Goal: Entertainment & Leisure: Browse casually

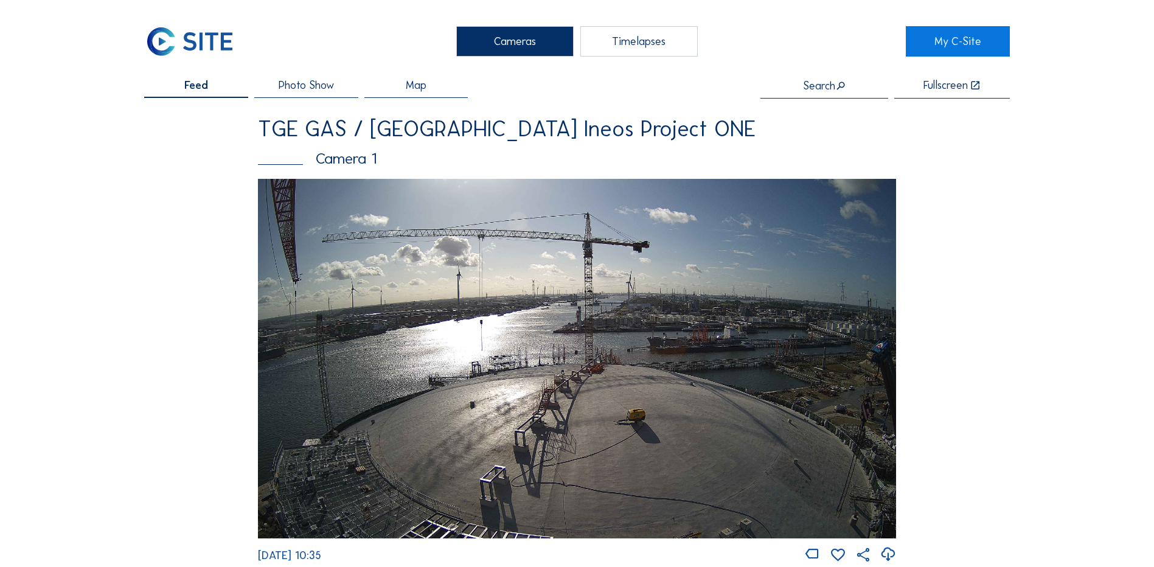
click at [368, 155] on div "Camera 1" at bounding box center [577, 158] width 638 height 15
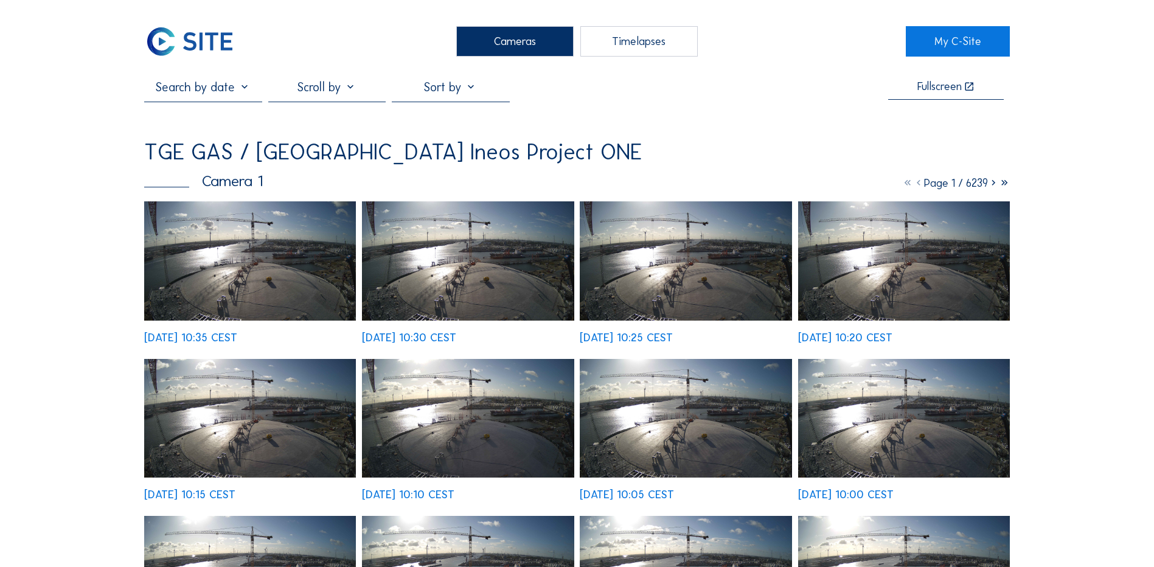
click at [515, 44] on div "Cameras" at bounding box center [514, 41] width 117 height 30
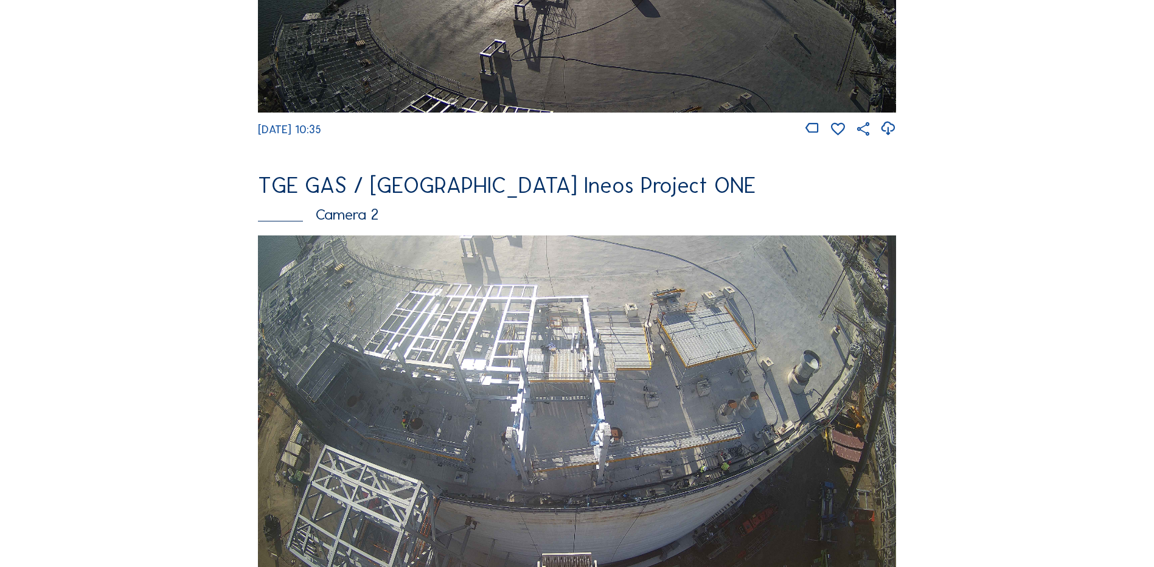
scroll to position [487, 0]
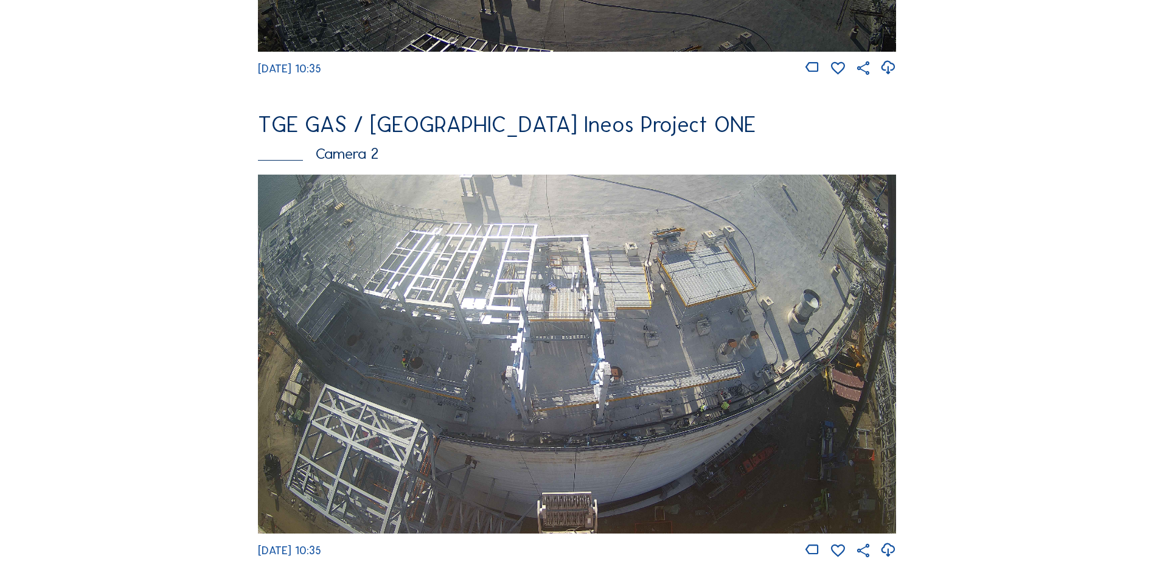
click at [835, 375] on img at bounding box center [577, 354] width 638 height 359
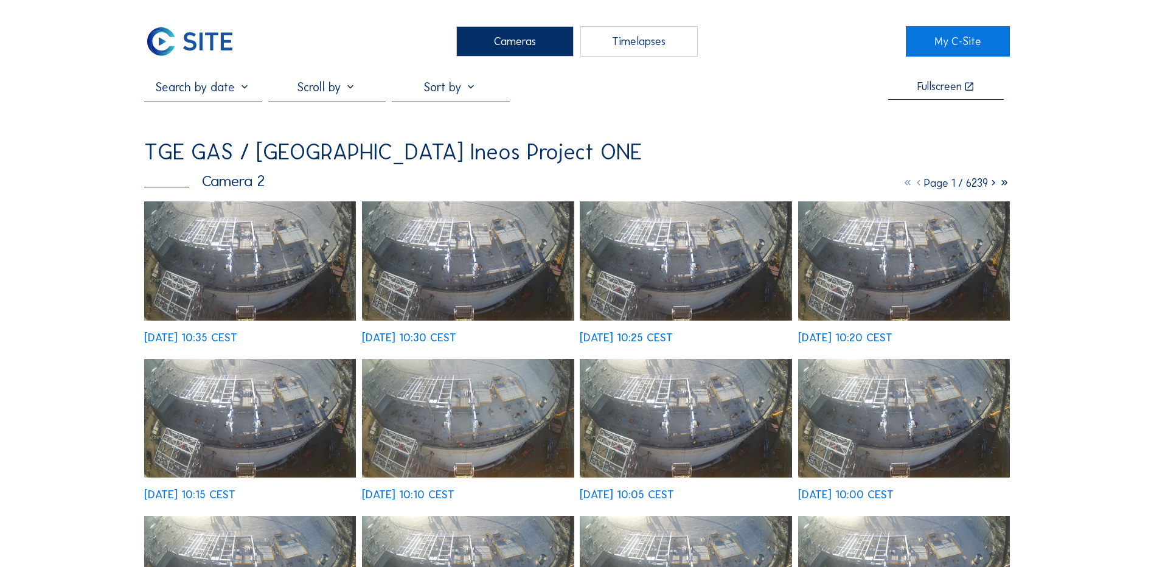
click at [300, 303] on img at bounding box center [250, 260] width 212 height 119
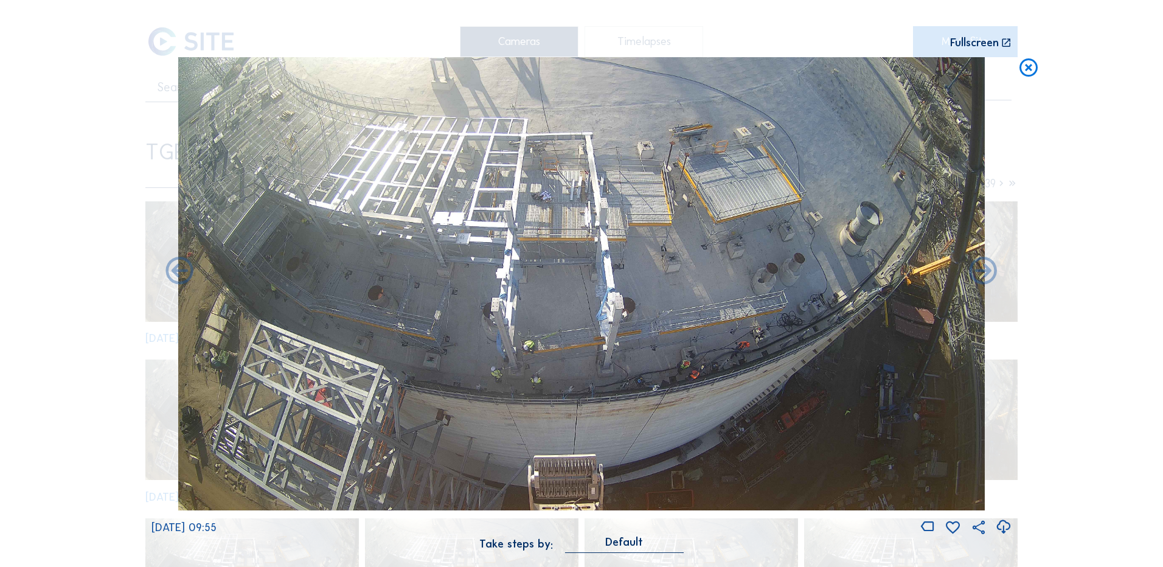
click at [1027, 70] on icon at bounding box center [1029, 68] width 22 height 23
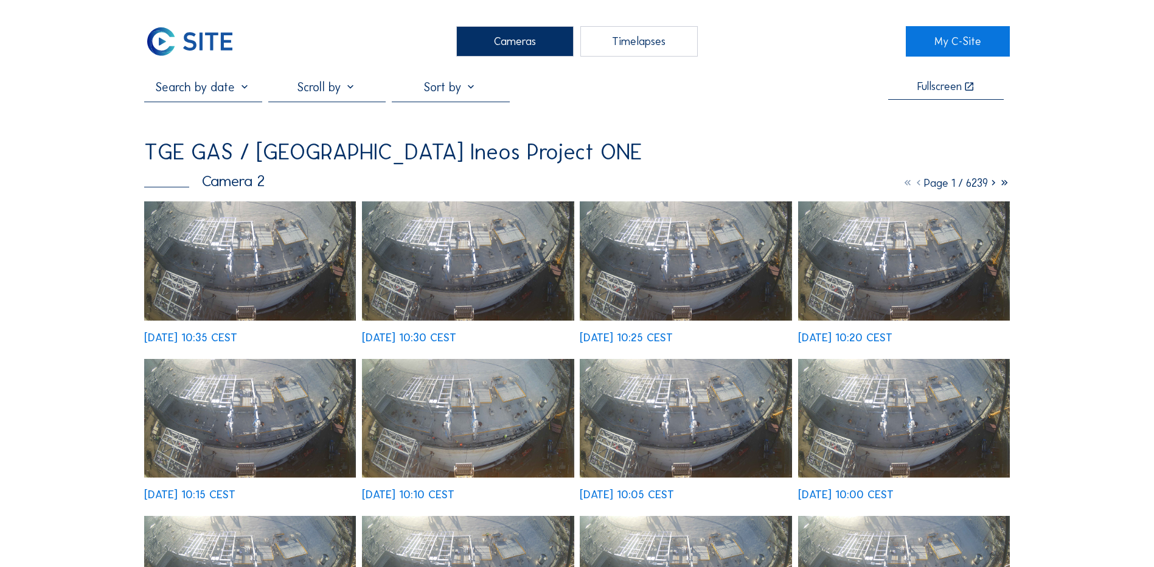
click at [513, 47] on div "Cameras" at bounding box center [514, 41] width 117 height 30
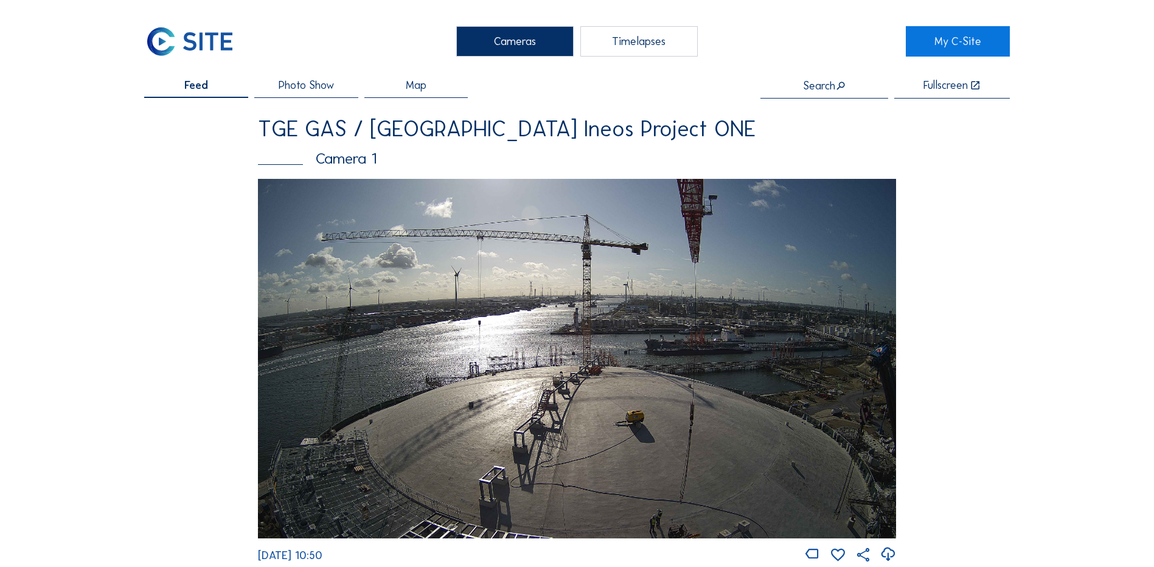
drag, startPoint x: 1028, startPoint y: 340, endPoint x: 993, endPoint y: 347, distance: 36.5
click at [728, 134] on div "TGE GAS / [GEOGRAPHIC_DATA] Ineos Project ONE" at bounding box center [577, 129] width 638 height 22
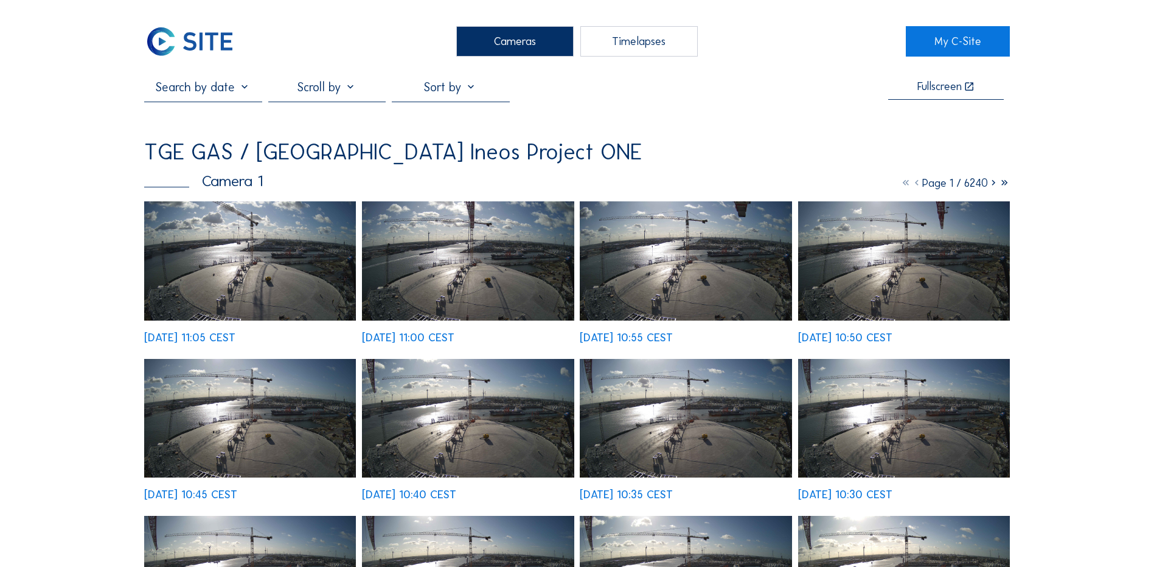
click at [511, 41] on div "Cameras" at bounding box center [514, 41] width 117 height 30
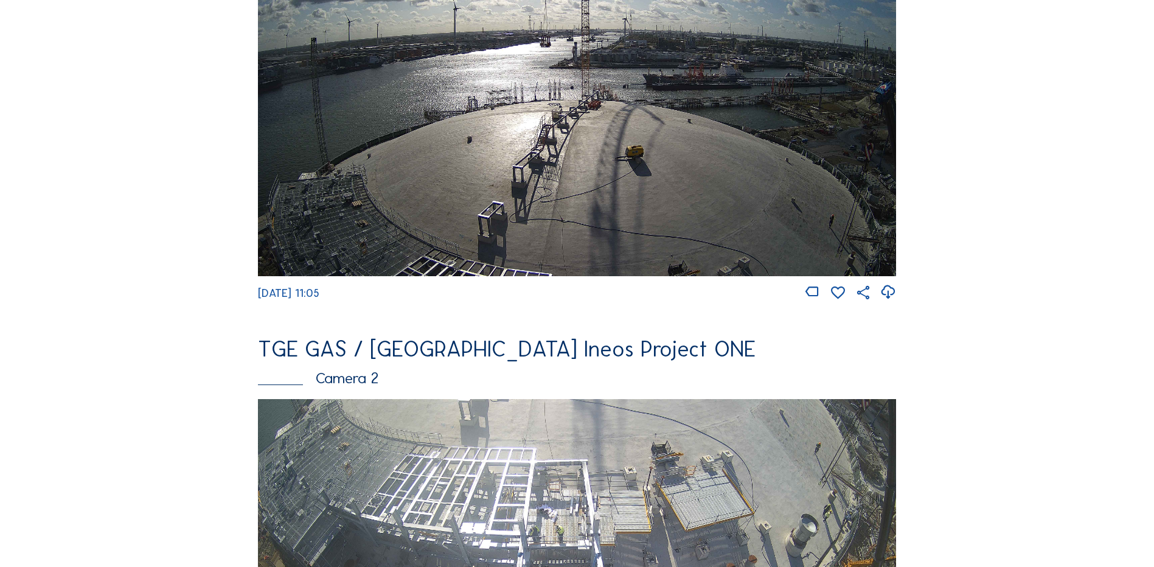
scroll to position [122, 0]
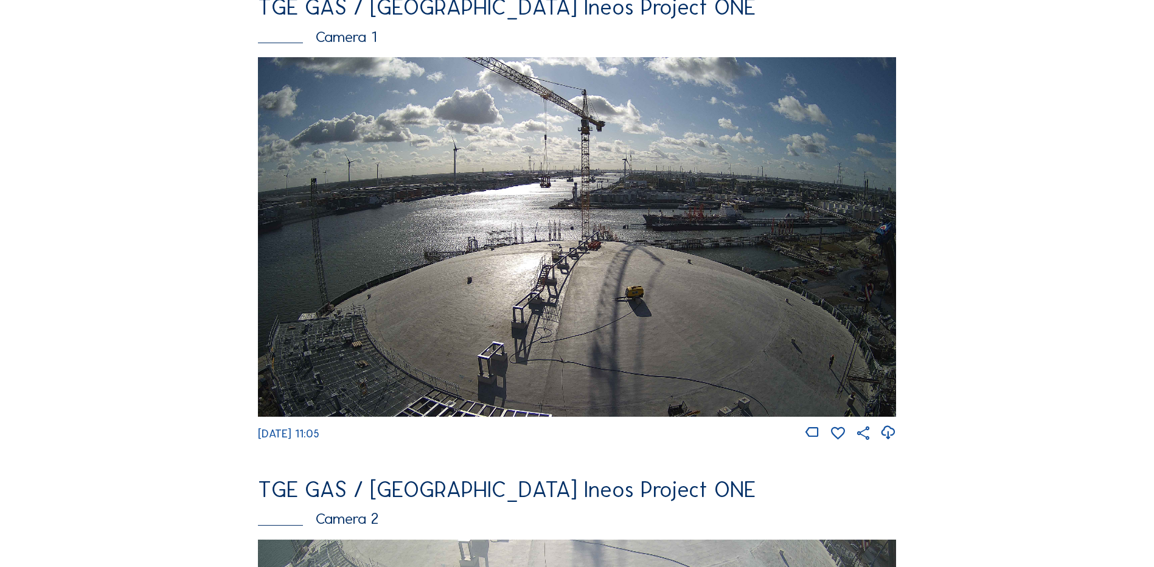
click at [639, 241] on img at bounding box center [577, 236] width 638 height 359
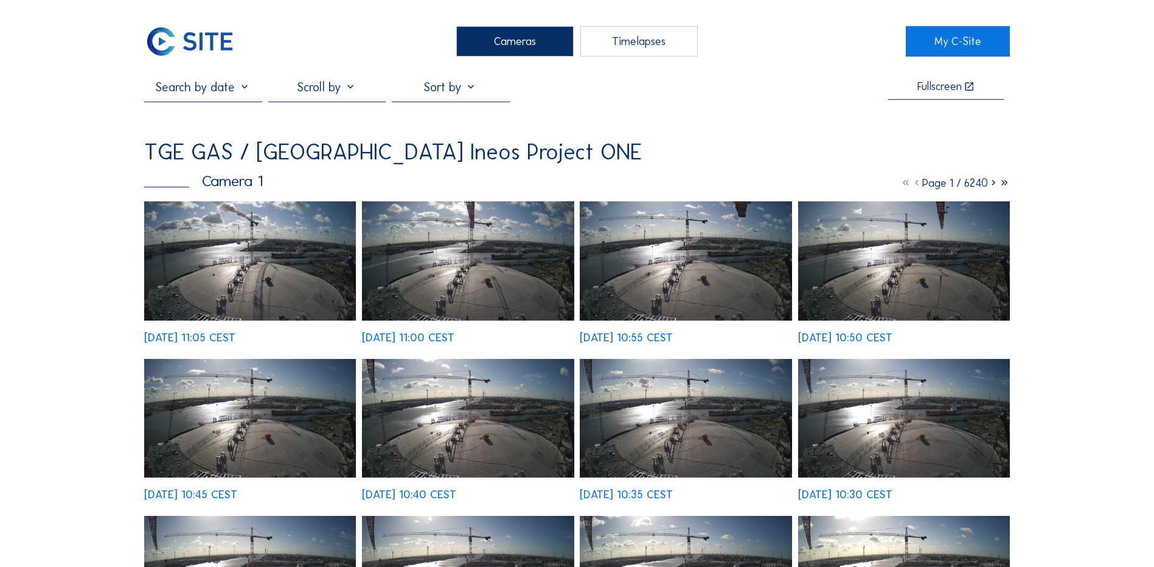
click at [254, 299] on img at bounding box center [250, 260] width 212 height 119
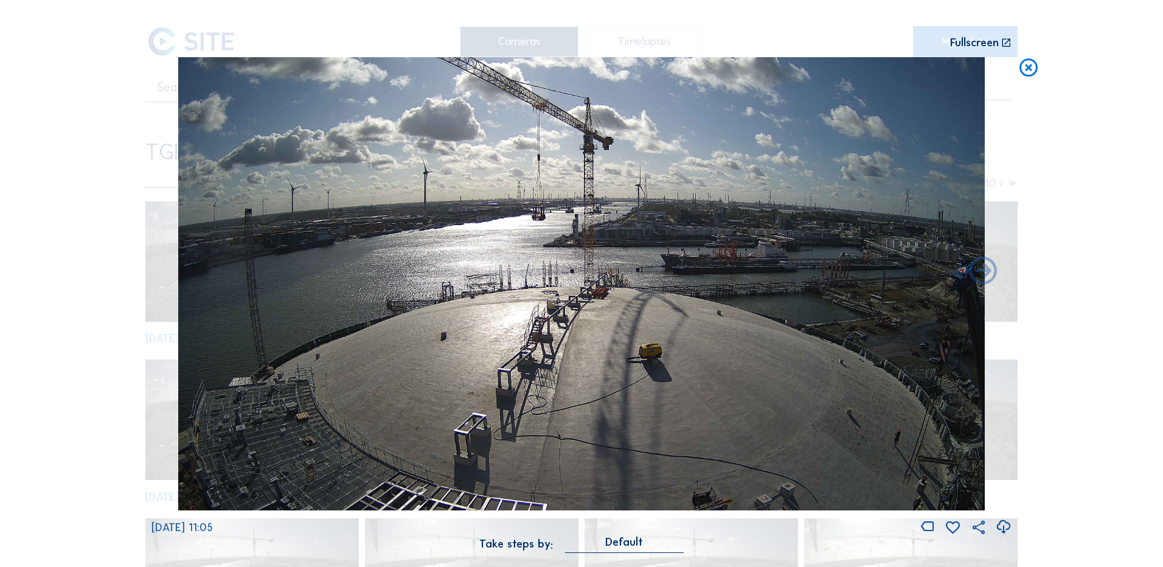
click at [1024, 68] on icon at bounding box center [1029, 68] width 22 height 23
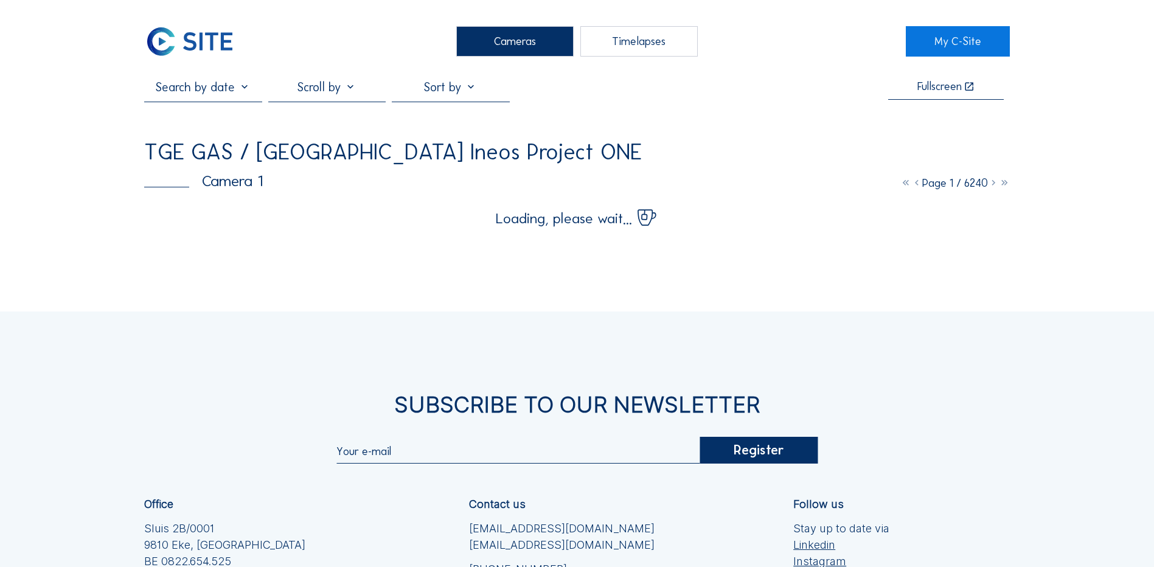
click at [1070, 104] on div "Cameras Timelapses My C-Site Fullscreen TGE GAS / Antwerpen Ineos Project ONE C…" at bounding box center [577, 380] width 1154 height 760
